Goal: Information Seeking & Learning: Learn about a topic

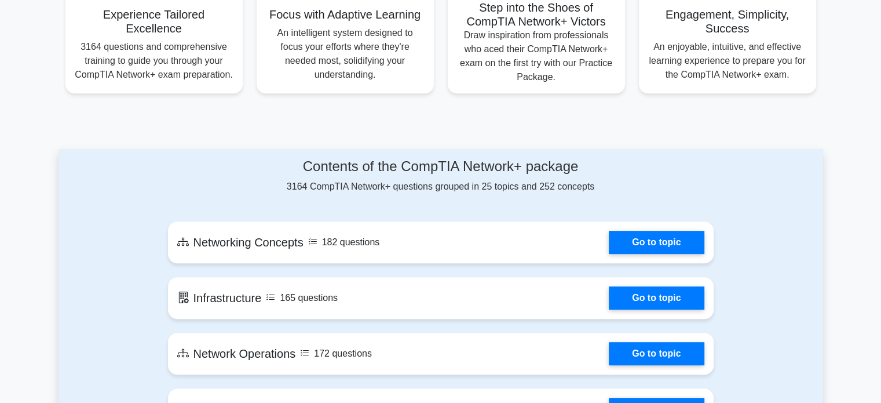
scroll to position [497, 0]
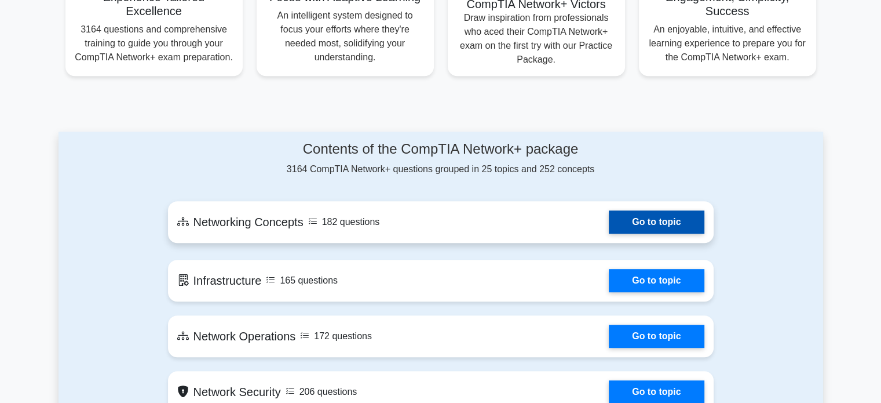
click at [626, 215] on link "Go to topic" at bounding box center [656, 221] width 95 height 23
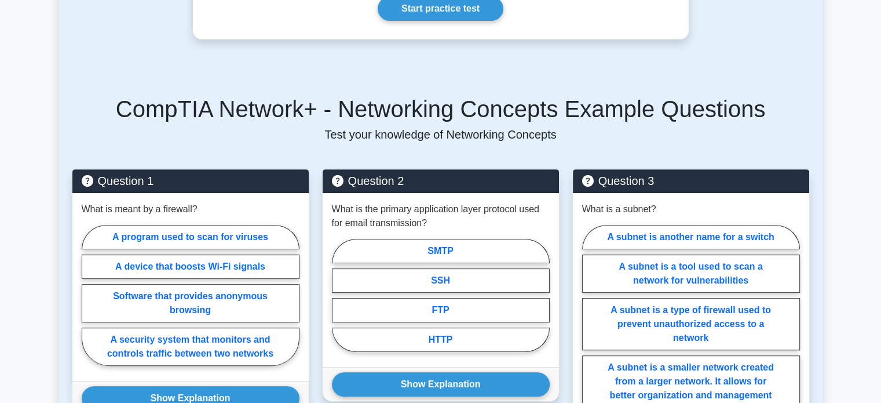
scroll to position [443, 0]
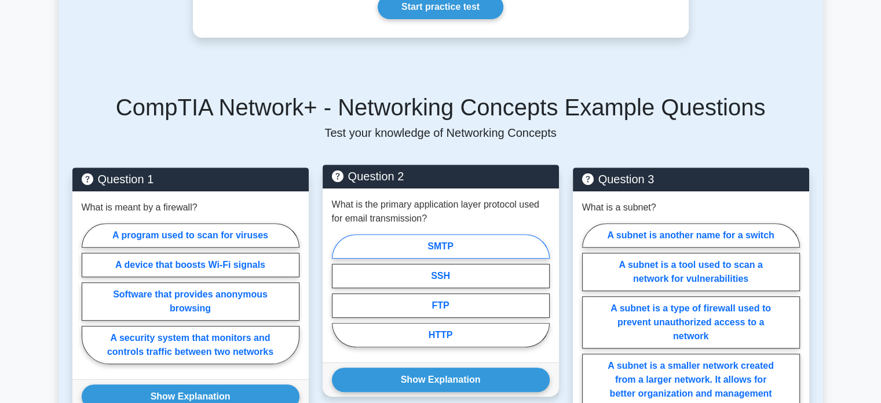
click at [510, 237] on label "SMTP" at bounding box center [441, 246] width 218 height 24
click at [340, 290] on input "SMTP" at bounding box center [336, 294] width 8 height 8
radio input "true"
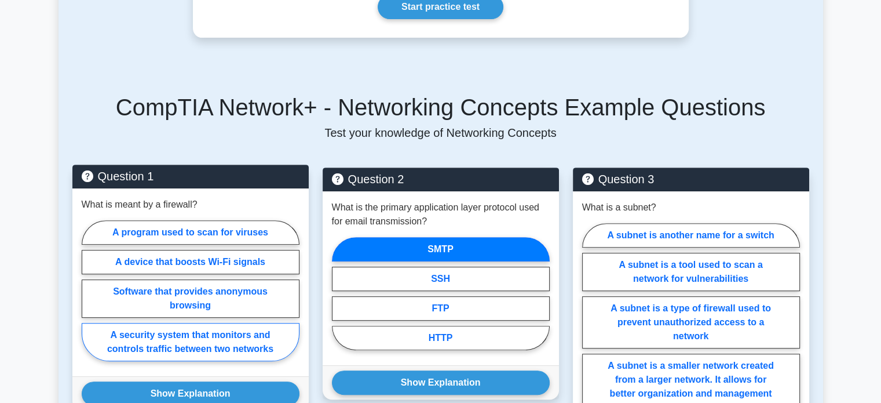
click at [238, 326] on label "A security system that monitors and controls traffic between two networks" at bounding box center [191, 342] width 218 height 38
click at [89, 298] on input "A security system that monitors and controls traffic between two networks" at bounding box center [86, 294] width 8 height 8
radio input "true"
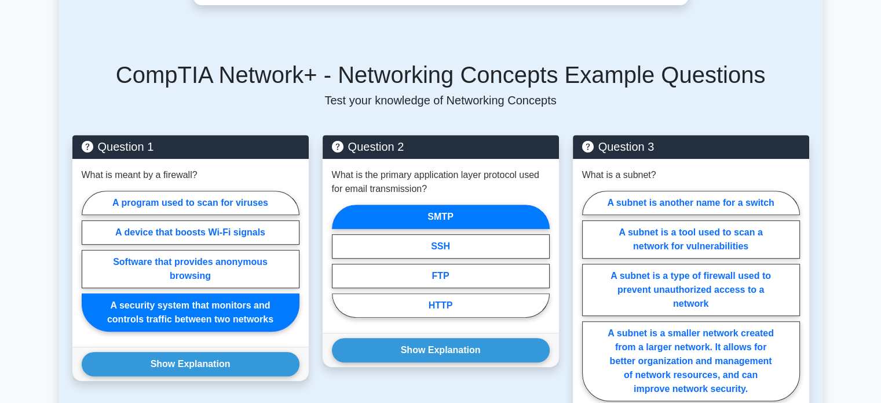
scroll to position [483, 0]
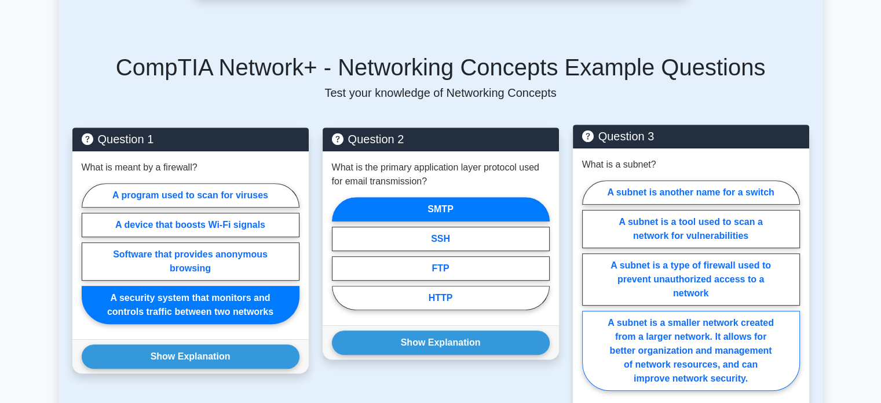
click at [723, 333] on label "A subnet is a smaller network created from a larger network. It allows for bett…" at bounding box center [691, 351] width 218 height 80
click at [590, 293] on input "A subnet is a smaller network created from a larger network. It allows for bett…" at bounding box center [586, 289] width 8 height 8
radio input "true"
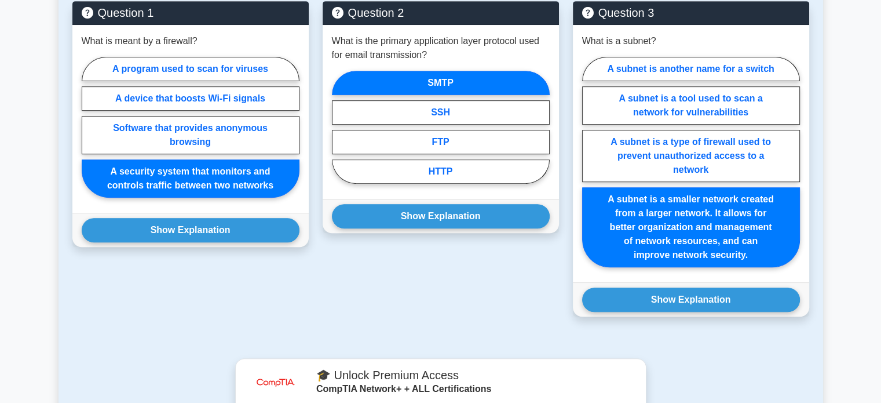
scroll to position [606, 0]
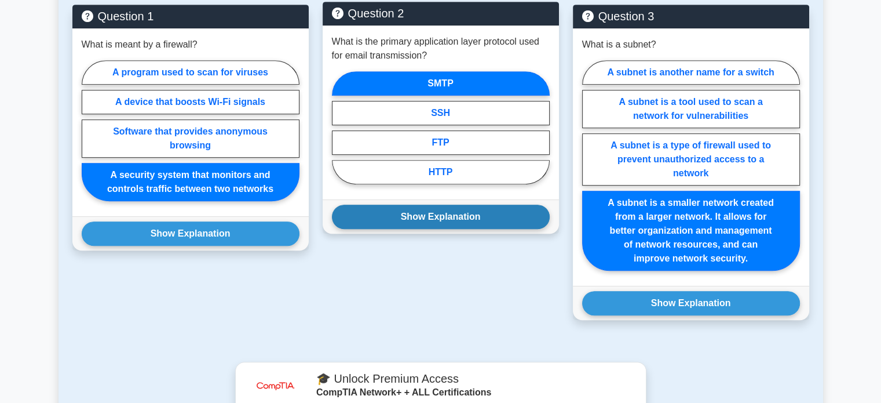
click at [461, 209] on button "Show Explanation" at bounding box center [441, 217] width 218 height 24
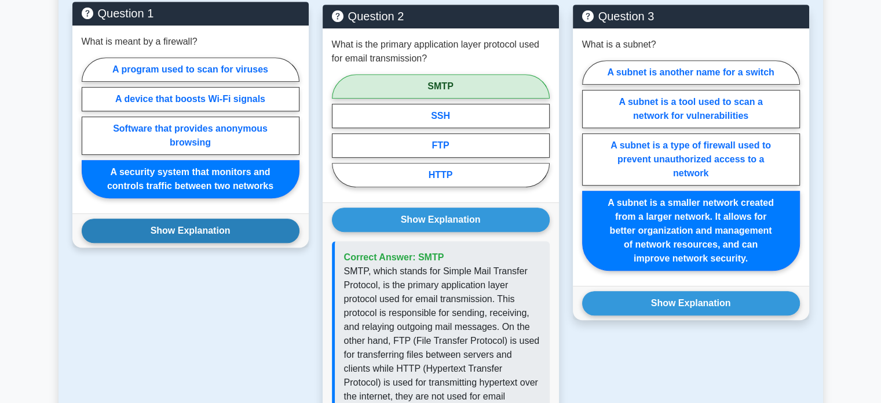
click at [287, 224] on button "Show Explanation" at bounding box center [191, 230] width 218 height 24
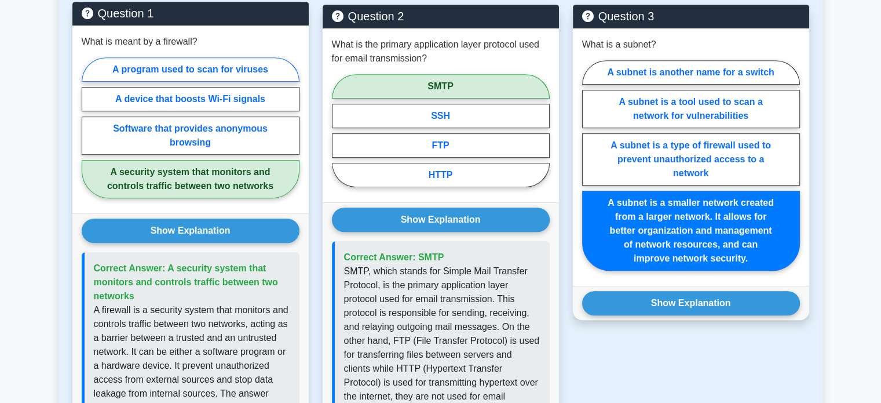
click at [251, 57] on label "A program used to scan for viruses" at bounding box center [191, 69] width 218 height 24
click at [89, 127] on input "A program used to scan for viruses" at bounding box center [86, 131] width 8 height 8
radio input "true"
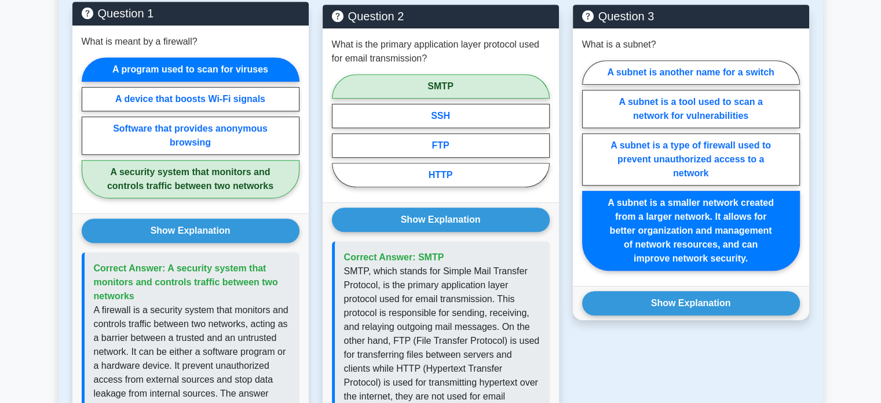
click at [243, 160] on label "A security system that monitors and controls traffic between two networks" at bounding box center [191, 179] width 218 height 38
click at [89, 135] on input "A security system that monitors and controls traffic between two networks" at bounding box center [86, 131] width 8 height 8
radio input "true"
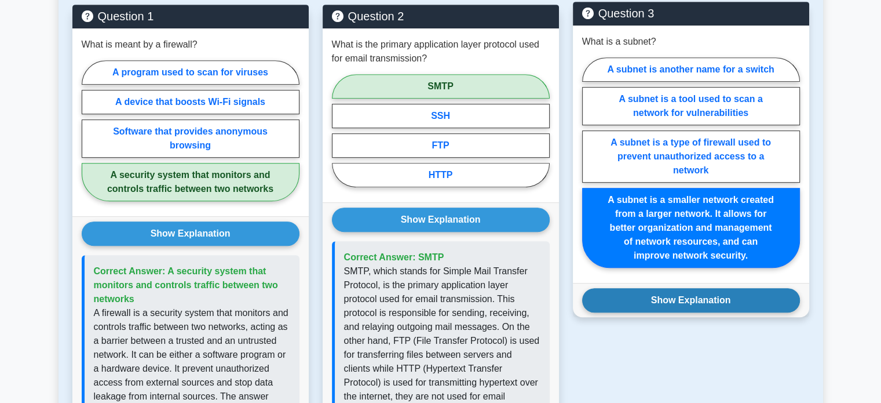
click at [704, 288] on button "Show Explanation" at bounding box center [691, 300] width 218 height 24
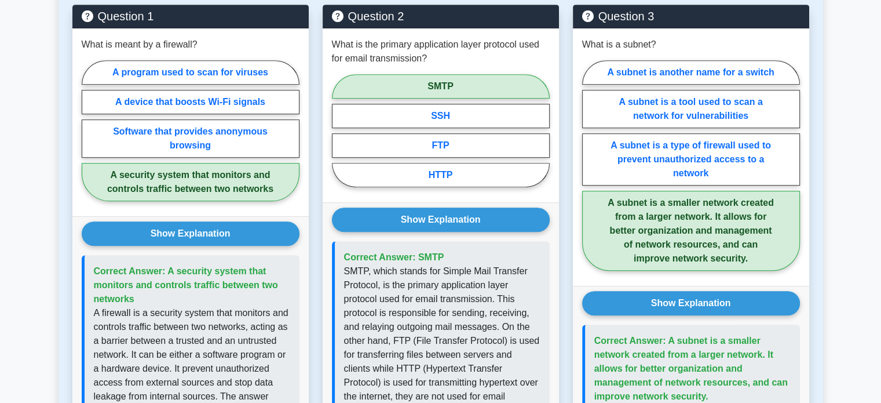
drag, startPoint x: 889, startPoint y: 258, endPoint x: 827, endPoint y: 339, distance: 102.1
click at [827, 339] on main "Back to CompTIA Network+ (CompTIA Network+) Test Flashcards Networking Concepts…" at bounding box center [440, 336] width 881 height 1811
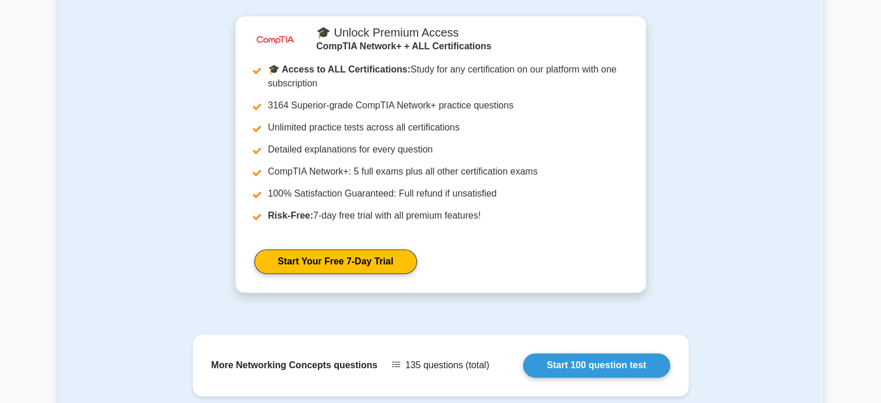
scroll to position [1381, 0]
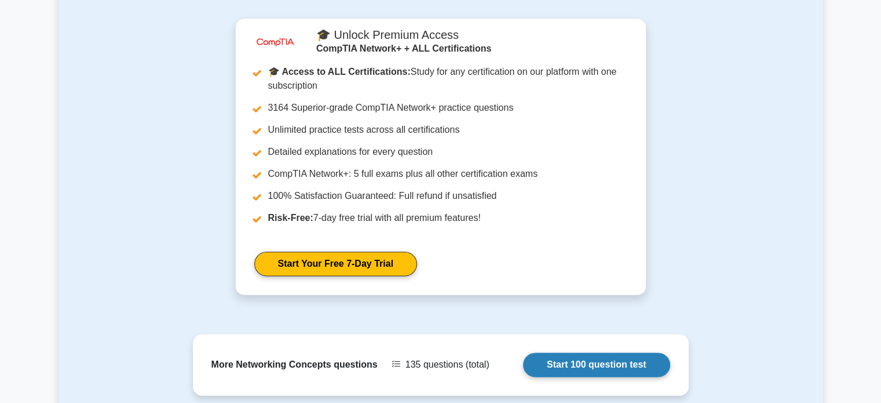
click at [573, 352] on link "Start 100 question test" at bounding box center [596, 364] width 147 height 24
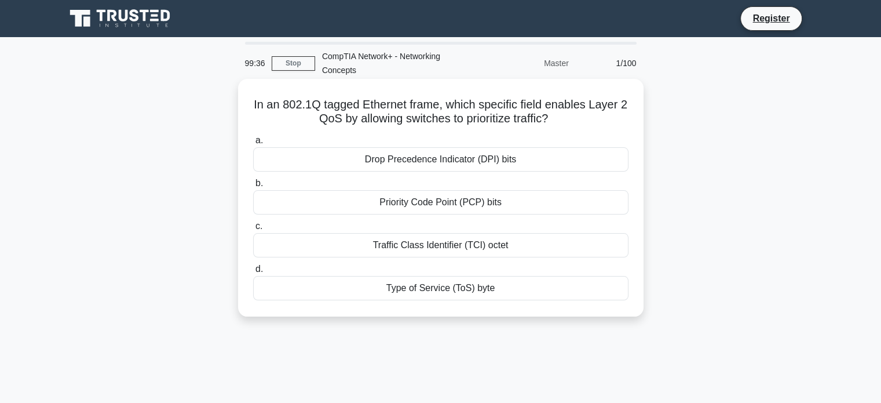
click at [435, 156] on div "Drop Precedence Indicator (DPI) bits" at bounding box center [440, 159] width 375 height 24
click at [253, 144] on input "a. Drop Precedence Indicator (DPI) bits" at bounding box center [253, 141] width 0 height 8
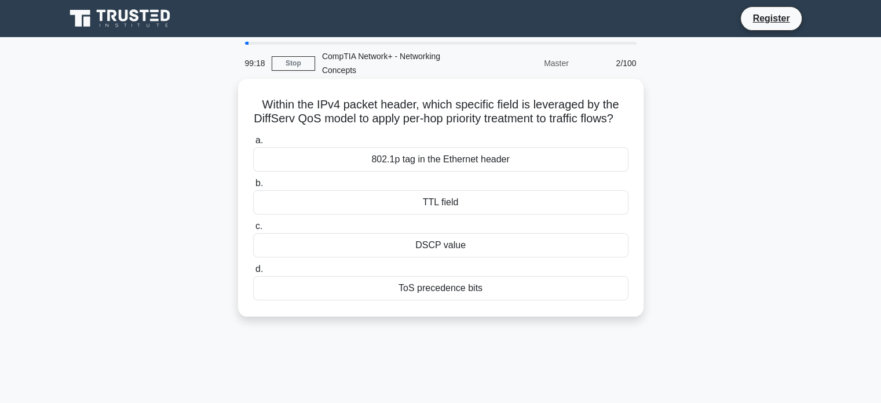
click at [432, 214] on div "TTL field" at bounding box center [440, 202] width 375 height 24
click at [253, 187] on input "b. TTL field" at bounding box center [253, 184] width 0 height 8
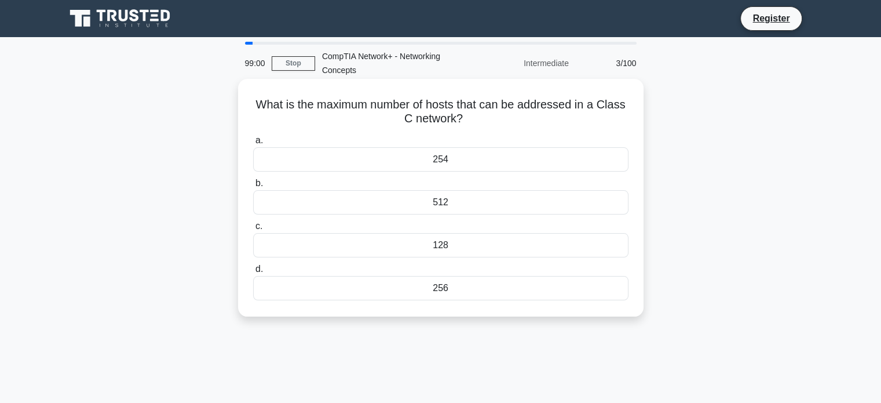
click at [402, 157] on div "254" at bounding box center [440, 159] width 375 height 24
click at [253, 144] on input "a. 254" at bounding box center [253, 141] width 0 height 8
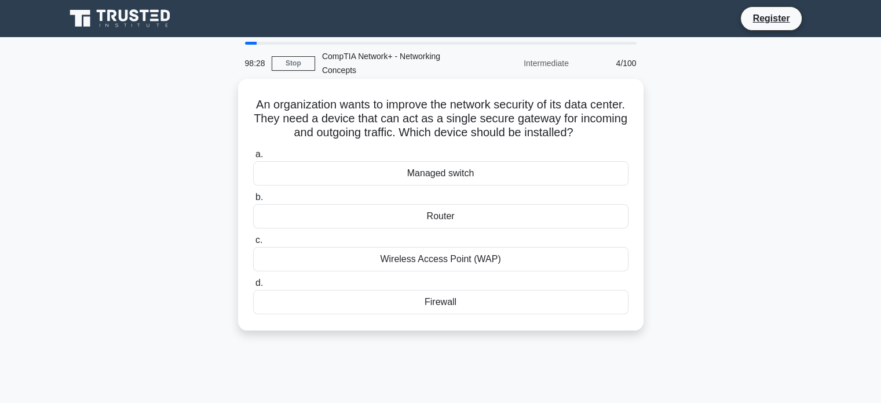
click at [454, 133] on h5 "An organization wants to improve the network security of its data center. They …" at bounding box center [441, 118] width 378 height 43
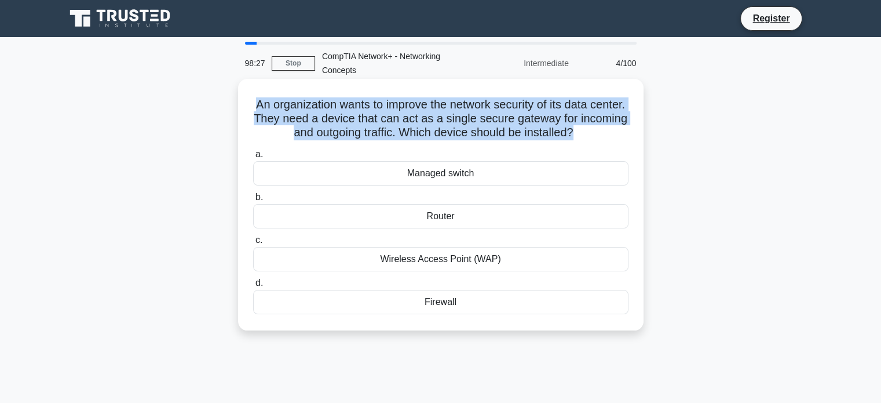
click at [454, 133] on h5 "An organization wants to improve the network security of its data center. They …" at bounding box center [441, 118] width 378 height 43
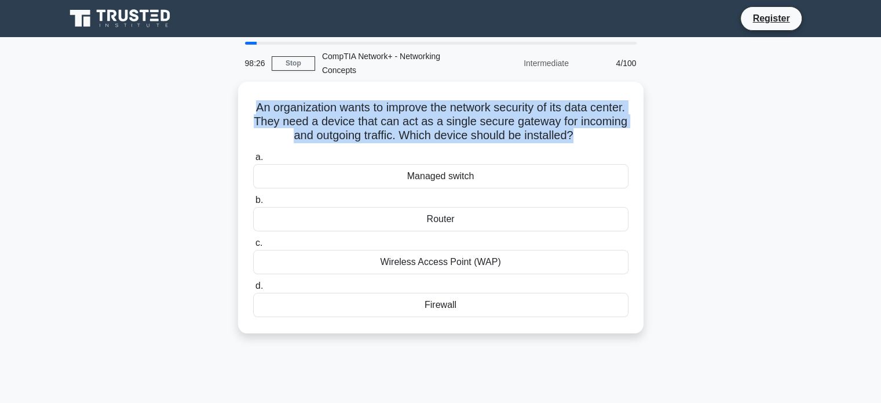
click at [446, 141] on div at bounding box center [446, 141] width 0 height 0
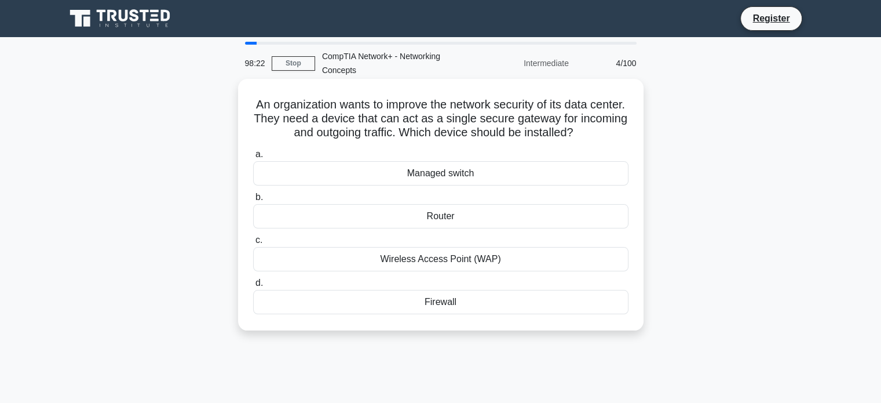
click at [586, 159] on label "a. Managed switch" at bounding box center [440, 166] width 375 height 38
click at [253, 158] on input "a. Managed switch" at bounding box center [253, 155] width 0 height 8
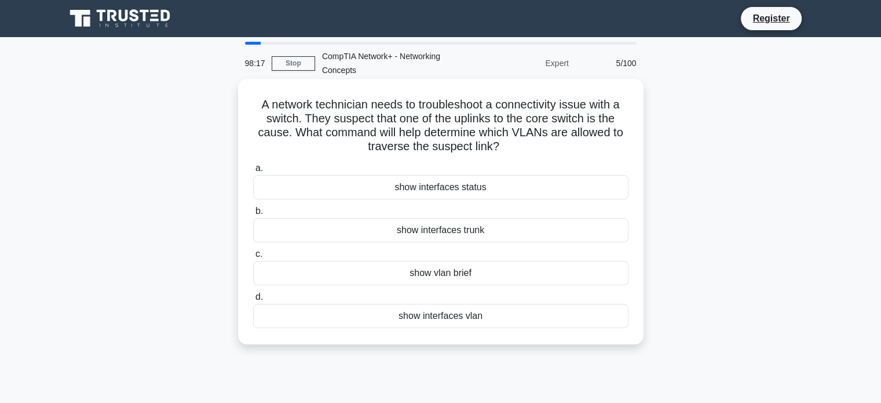
click at [473, 125] on h5 "A network technician needs to troubleshoot a connectivity issue with a switch. …" at bounding box center [441, 125] width 378 height 57
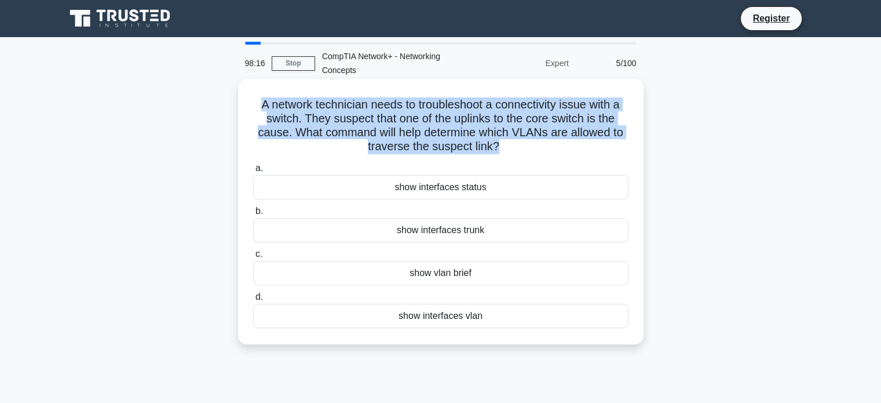
click at [473, 125] on h5 "A network technician needs to troubleshoot a connectivity issue with a switch. …" at bounding box center [441, 125] width 378 height 57
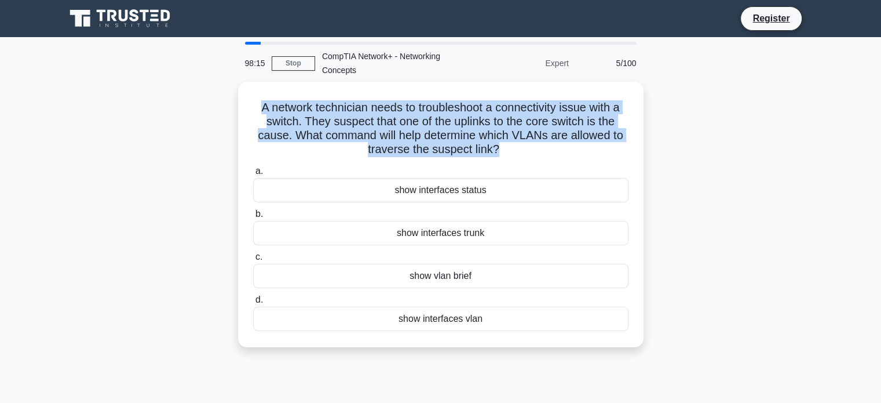
click at [465, 81] on div at bounding box center [465, 81] width 0 height 0
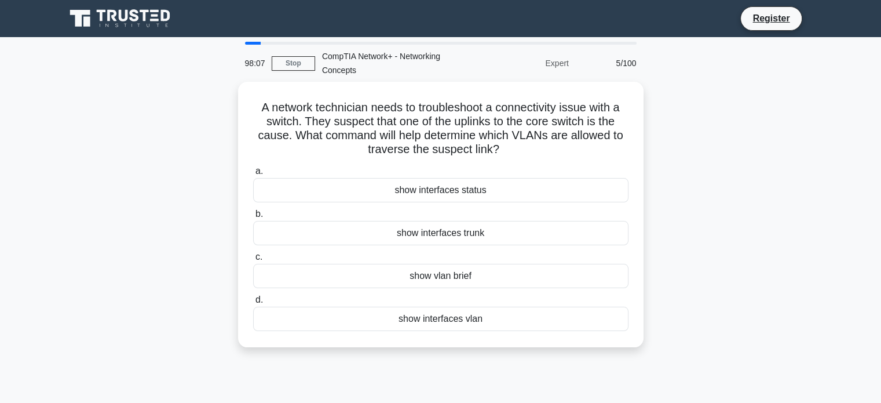
click at [697, 172] on div "A network technician needs to troubleshoot a connectivity issue with a switch. …" at bounding box center [441, 221] width 765 height 279
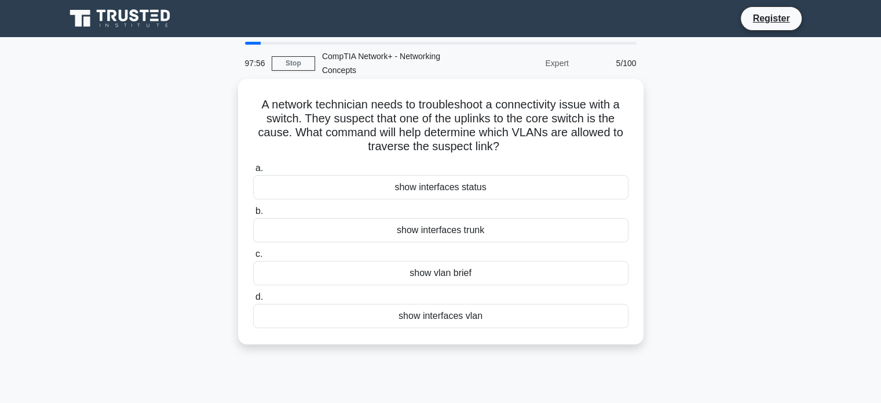
click at [428, 278] on div "show vlan brief" at bounding box center [440, 273] width 375 height 24
click at [253, 258] on input "c. show vlan brief" at bounding box center [253, 254] width 0 height 8
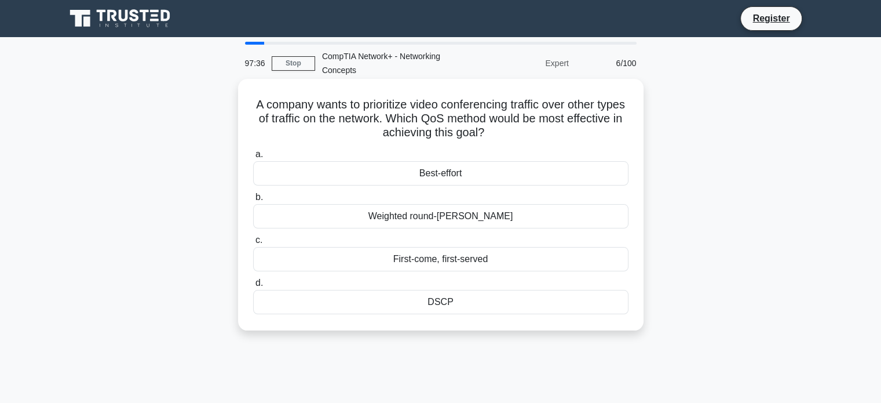
click at [421, 138] on h5 "A company wants to prioritize video conferencing traffic over other types of tr…" at bounding box center [441, 118] width 378 height 43
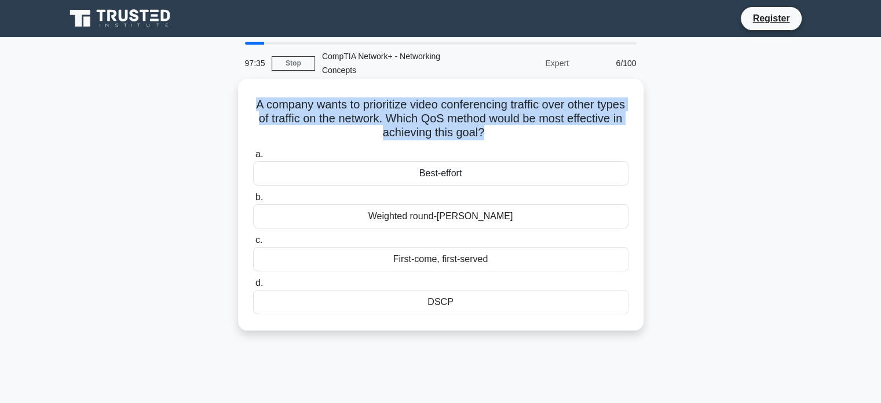
click at [421, 138] on h5 "A company wants to prioritize video conferencing traffic over other types of tr…" at bounding box center [441, 118] width 378 height 43
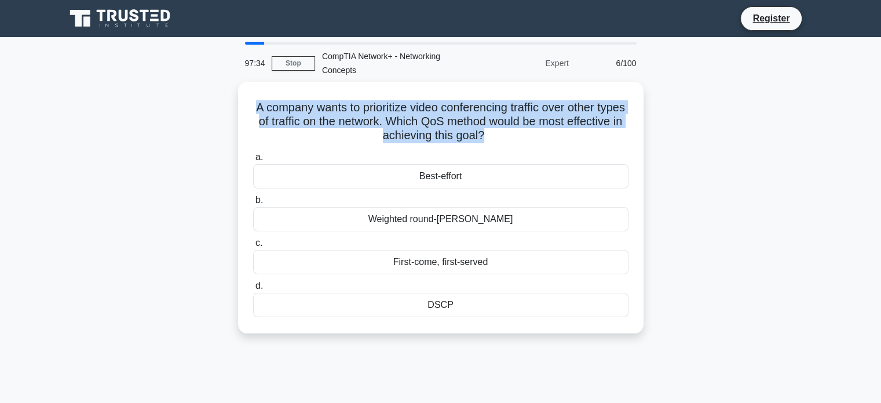
click at [413, 141] on div at bounding box center [413, 141] width 0 height 0
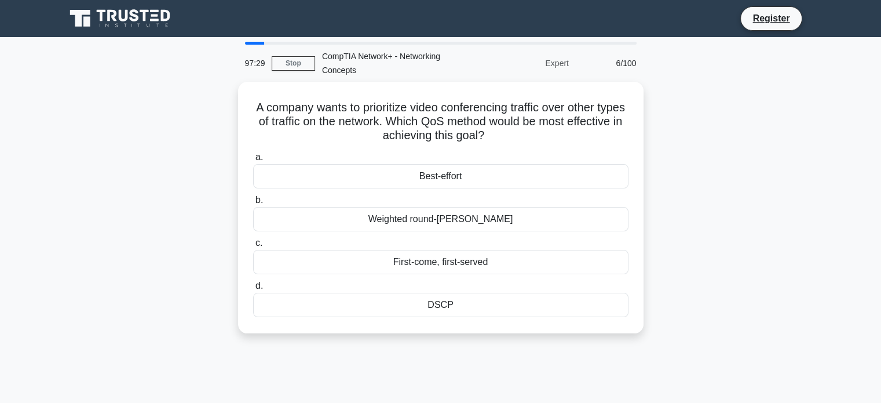
click at [220, 184] on div "A company wants to prioritize video conferencing traffic over other types of tr…" at bounding box center [441, 214] width 765 height 265
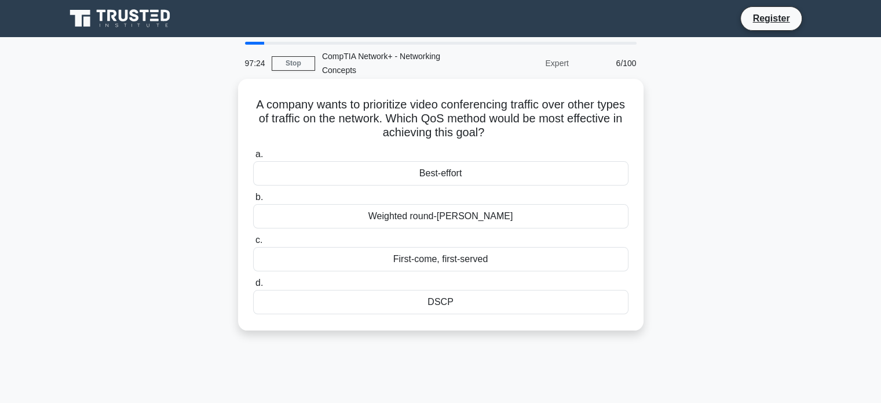
click at [433, 296] on div "DSCP" at bounding box center [440, 302] width 375 height 24
click at [253, 287] on input "d. DSCP" at bounding box center [253, 283] width 0 height 8
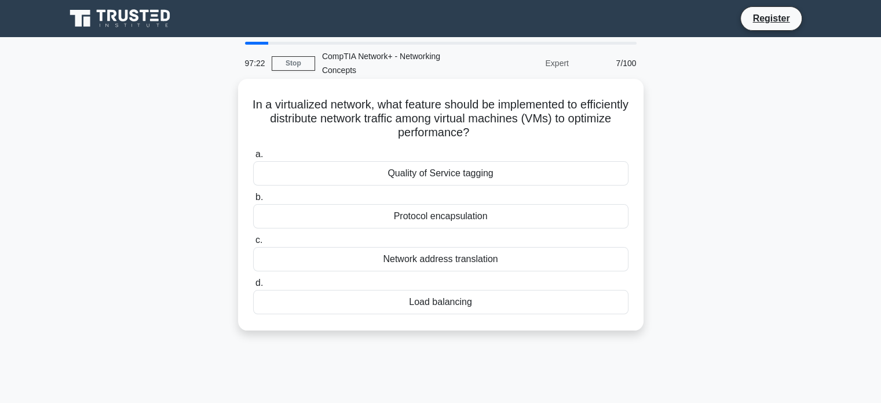
click at [382, 137] on h5 "In a virtualized network, what feature should be implemented to efficiently dis…" at bounding box center [441, 118] width 378 height 43
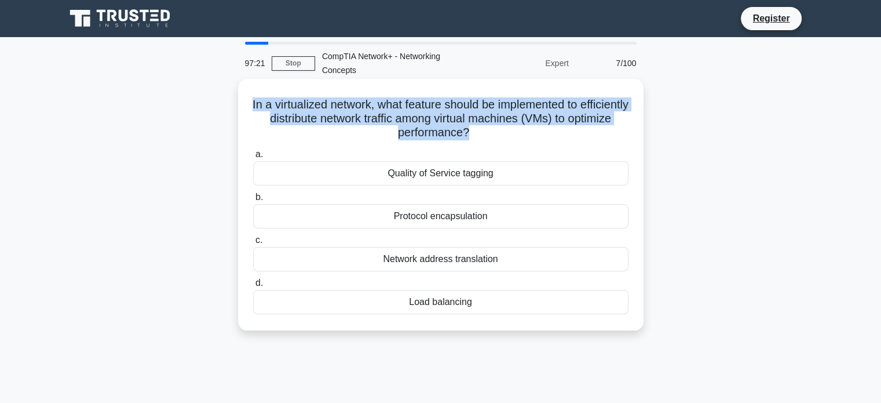
click at [382, 137] on h5 "In a virtualized network, what feature should be implemented to efficiently dis…" at bounding box center [441, 118] width 378 height 43
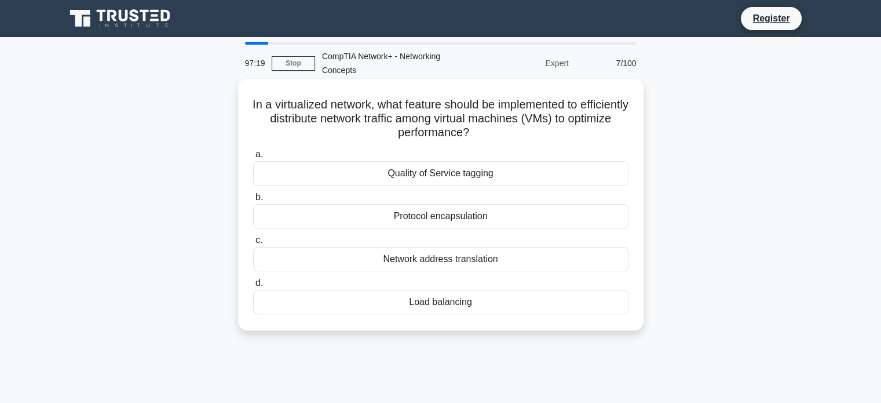
click at [496, 166] on div "Quality of Service tagging" at bounding box center [440, 173] width 375 height 24
click at [253, 158] on input "a. Quality of Service tagging" at bounding box center [253, 155] width 0 height 8
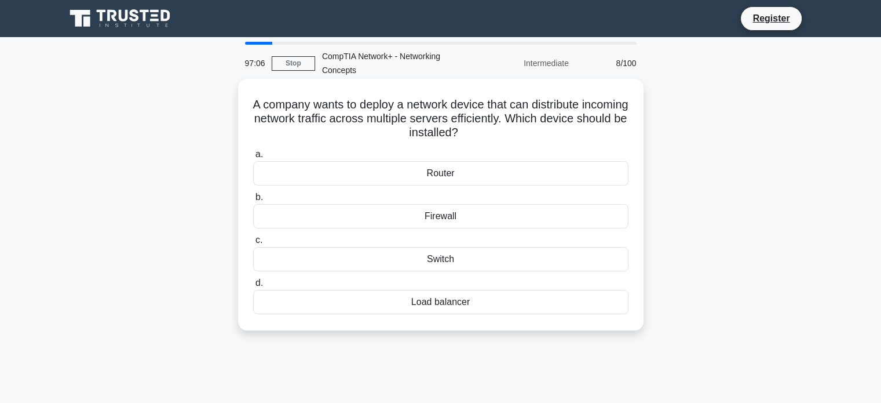
click at [431, 210] on div "Firewall" at bounding box center [440, 216] width 375 height 24
click at [253, 201] on input "b. Firewall" at bounding box center [253, 198] width 0 height 8
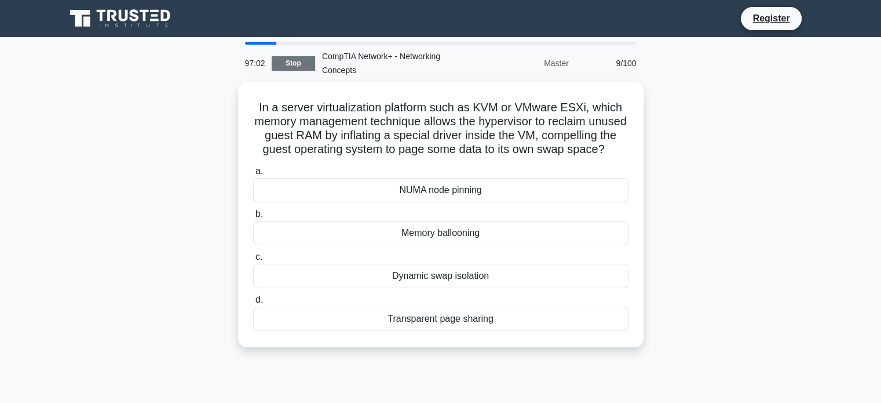
click at [296, 65] on link "Stop" at bounding box center [293, 63] width 43 height 14
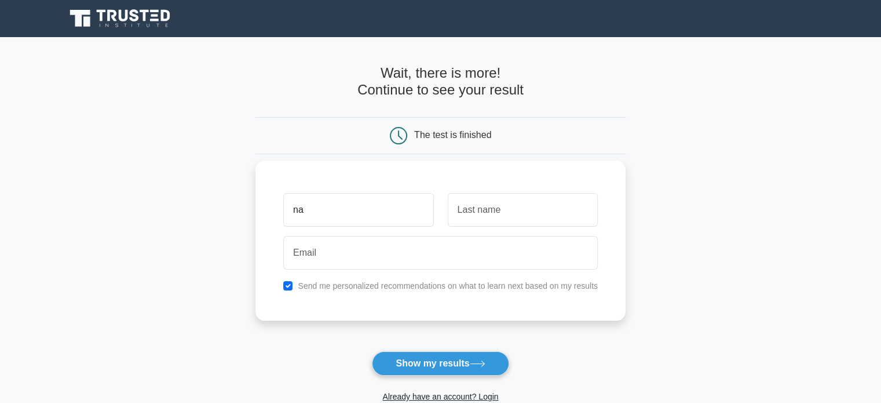
type input "na"
click at [502, 195] on input "text" at bounding box center [523, 210] width 150 height 34
type input "sa"
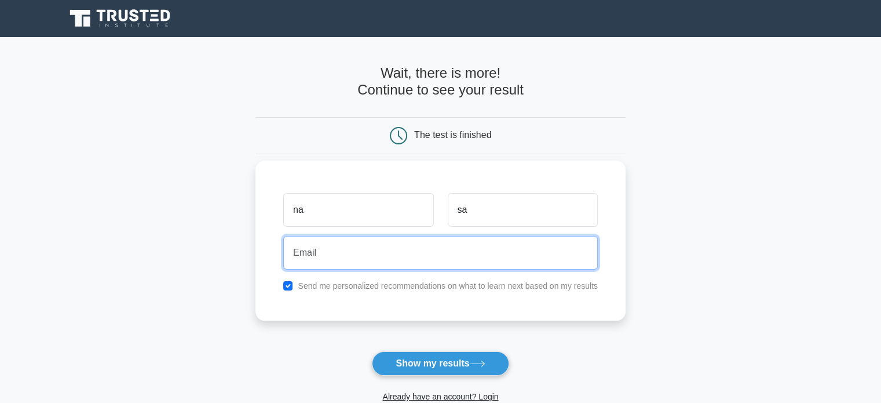
click at [457, 254] on input "email" at bounding box center [440, 253] width 315 height 34
type input "[EMAIL_ADDRESS][DOMAIN_NAME]"
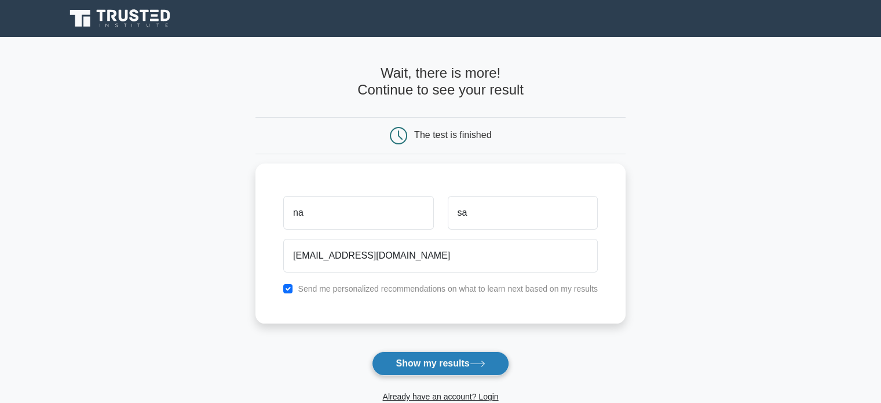
click at [419, 371] on button "Show my results" at bounding box center [440, 363] width 137 height 24
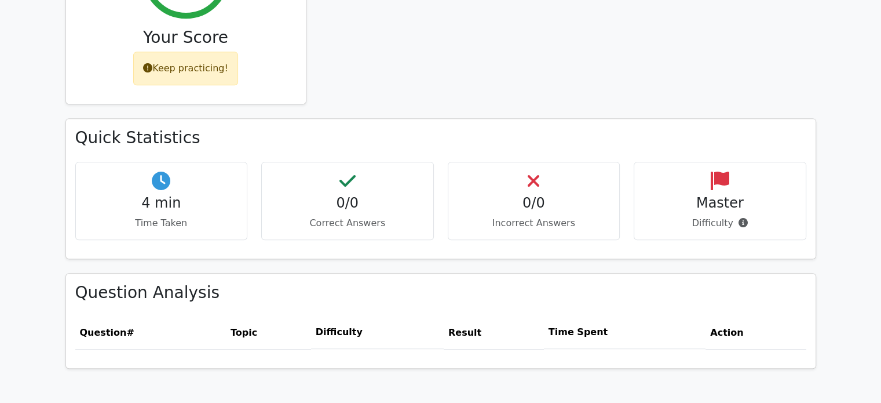
scroll to position [526, 0]
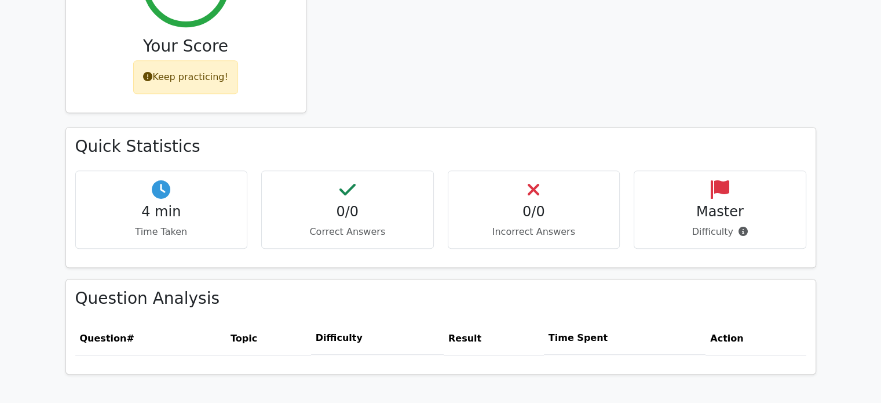
click at [333, 334] on th "Difficulty" at bounding box center [377, 338] width 133 height 33
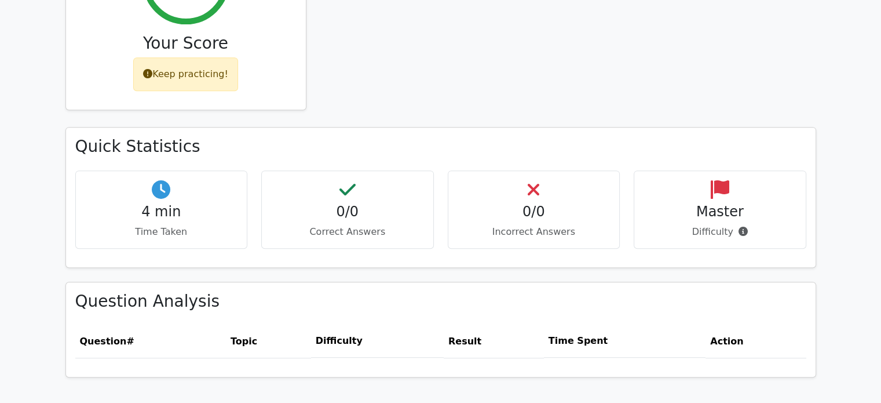
click at [203, 64] on div "Keep practicing!" at bounding box center [185, 74] width 105 height 34
click at [152, 75] on icon at bounding box center [147, 73] width 9 height 9
